Goal: Task Accomplishment & Management: Manage account settings

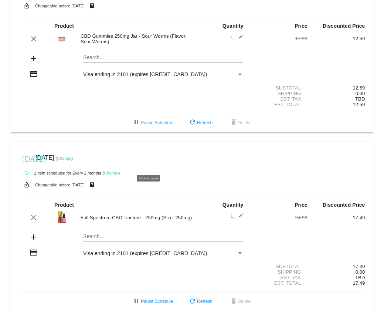
scroll to position [41, 0]
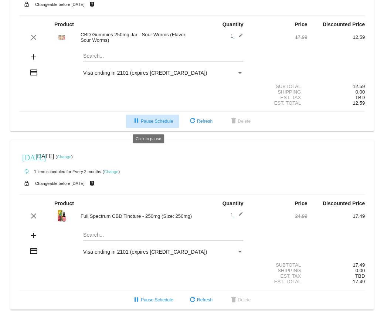
click at [148, 121] on span "pause Pause Schedule" at bounding box center [152, 121] width 41 height 5
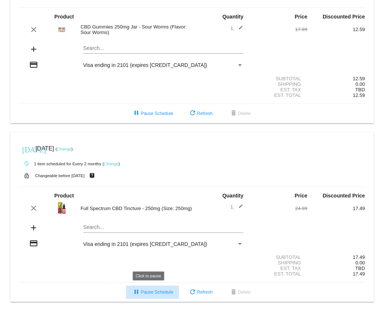
click at [148, 294] on span "pause Pause Schedule" at bounding box center [152, 291] width 41 height 5
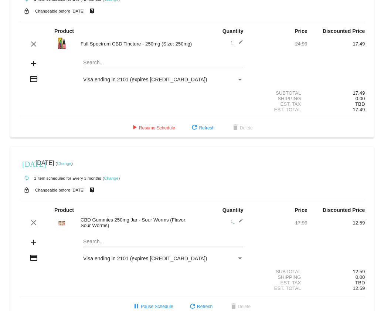
scroll to position [51, 0]
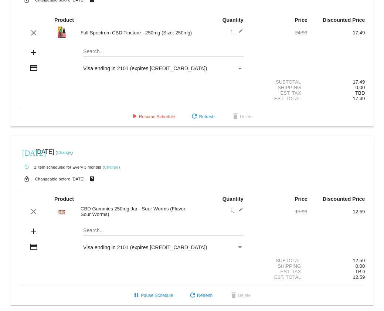
scroll to position [51, 0]
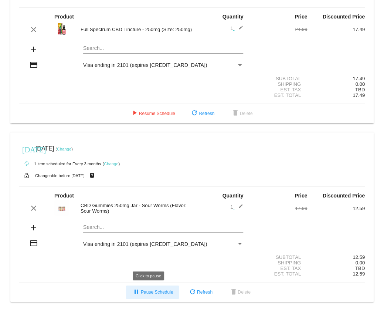
click at [152, 295] on button "pause Pause Schedule" at bounding box center [152, 291] width 53 height 13
